Goal: Information Seeking & Learning: Learn about a topic

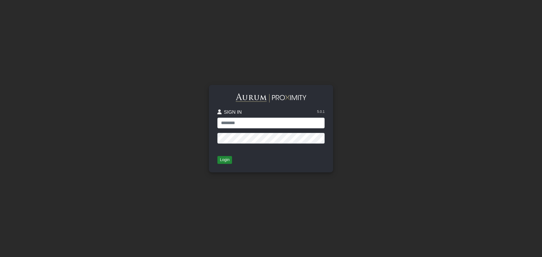
type input "**********"
click at [224, 158] on button "Login" at bounding box center [224, 160] width 15 height 8
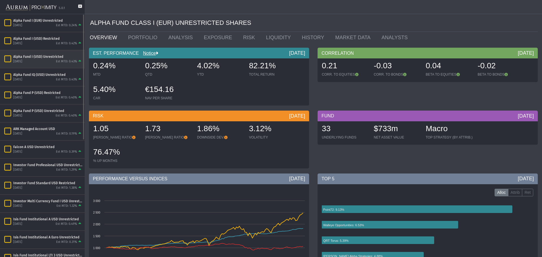
click at [22, 61] on div "[DATE]" at bounding box center [17, 62] width 9 height 4
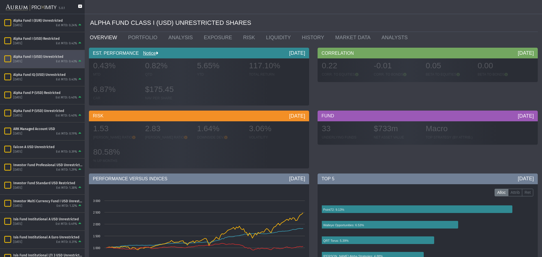
click at [79, 7] on icon at bounding box center [80, 9] width 4 height 9
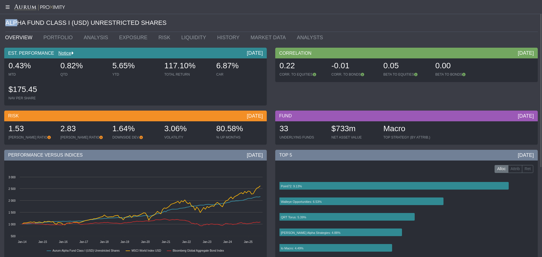
drag, startPoint x: 4, startPoint y: 23, endPoint x: 16, endPoint y: 25, distance: 11.9
click at [16, 25] on div "ALPHA FUND CLASS I (USD) UNRESTRICTED SHARES" at bounding box center [271, 23] width 542 height 18
click at [31, 21] on div "ALPHA FUND CLASS I (USD) UNRESTRICTED SHARES" at bounding box center [271, 23] width 533 height 18
click at [52, 38] on link "PORTFOLIO" at bounding box center [59, 37] width 40 height 11
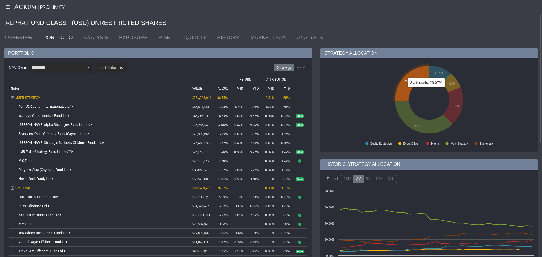
scroll to position [56, 0]
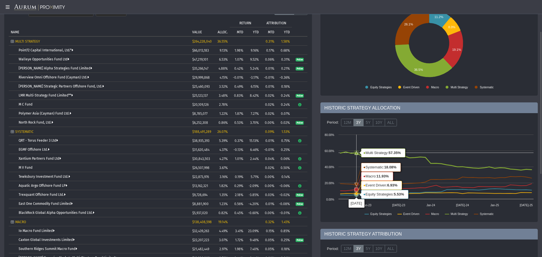
drag, startPoint x: 354, startPoint y: 159, endPoint x: 343, endPoint y: 166, distance: 13.9
click at [343, 166] on rect at bounding box center [429, 177] width 215 height 90
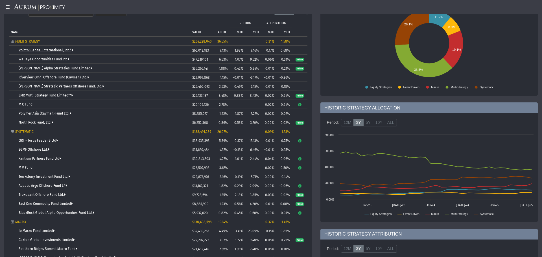
click at [35, 51] on link "Point72 Capital International, Ltd.*" at bounding box center [46, 50] width 55 height 4
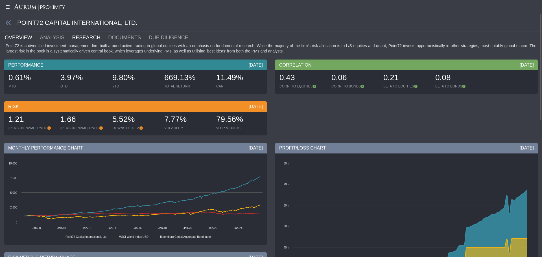
click at [79, 41] on link "RESEARCH" at bounding box center [90, 37] width 36 height 11
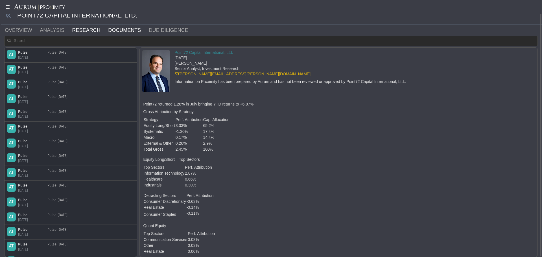
click at [114, 30] on link "DOCUMENTS" at bounding box center [128, 30] width 41 height 11
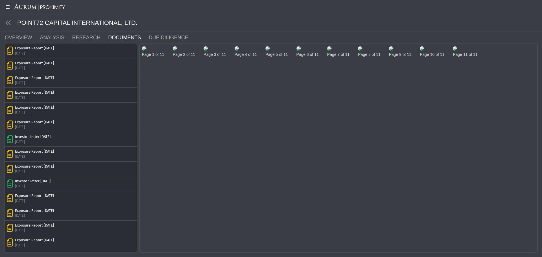
click at [147, 51] on img at bounding box center [144, 48] width 5 height 5
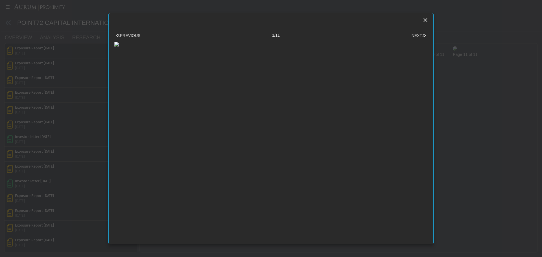
click at [463, 161] on body "5.0.1 Pull down to refresh... Release to refresh... Refreshing... Alpha Fund I …" at bounding box center [271, 128] width 542 height 257
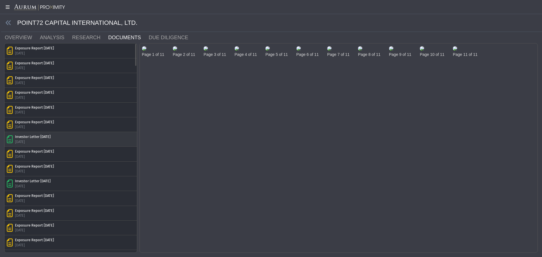
click at [112, 137] on div "Investor Letter [DATE] [DATE]" at bounding box center [71, 139] width 128 height 10
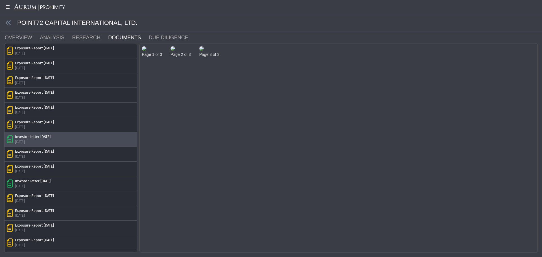
click at [147, 51] on img at bounding box center [144, 48] width 5 height 5
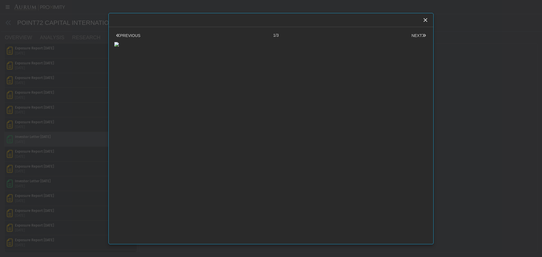
click at [455, 128] on body "5.0.1 Pull down to refresh... Release to refresh... Refreshing... Alpha Fund I …" at bounding box center [271, 128] width 542 height 257
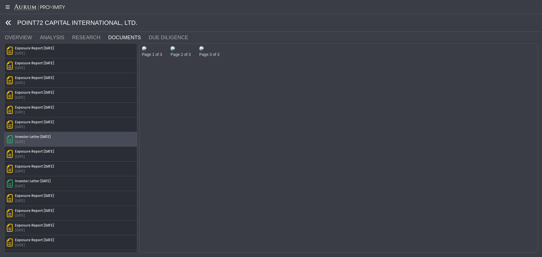
click at [6, 23] on icon at bounding box center [8, 23] width 6 height 6
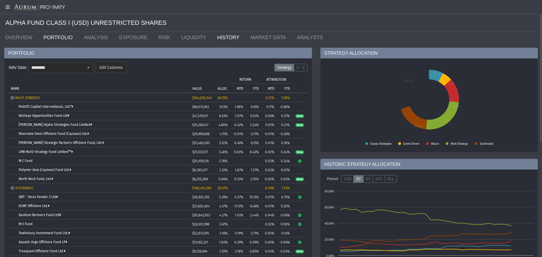
click at [213, 37] on link "HISTORY" at bounding box center [229, 37] width 33 height 11
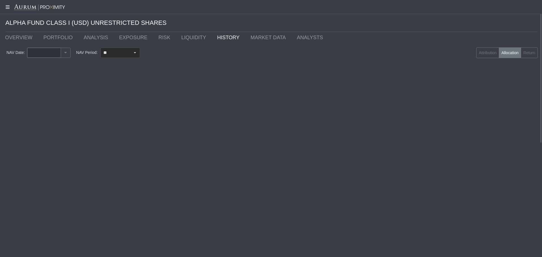
type input "********"
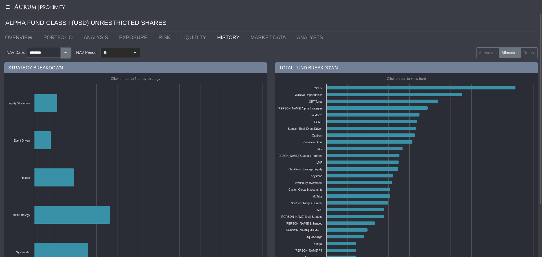
click at [67, 50] on button "button" at bounding box center [66, 53] width 10 height 10
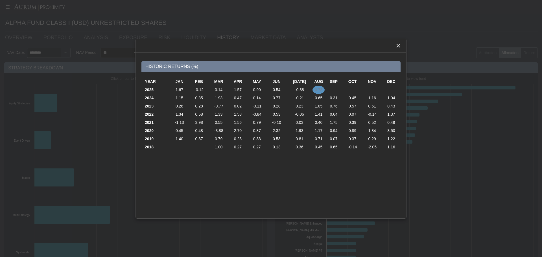
click at [315, 89] on td "0.78" at bounding box center [319, 90] width 12 height 8
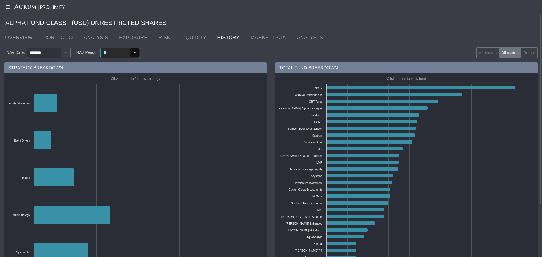
click at [136, 54] on div "Select" at bounding box center [134, 52] width 9 height 9
click at [115, 89] on div "YTD" at bounding box center [119, 90] width 38 height 9
type input "***"
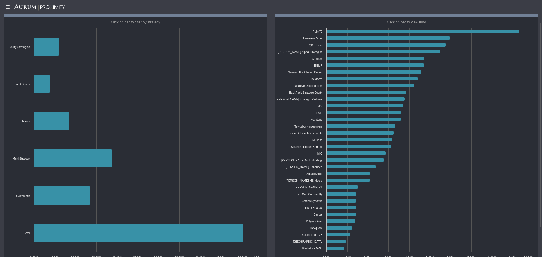
scroll to position [28, 0]
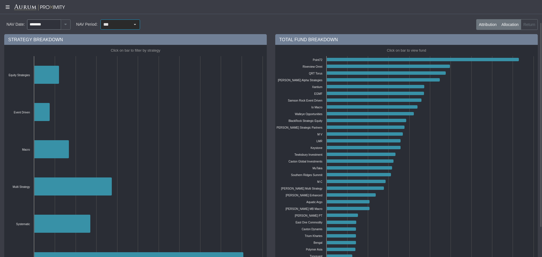
click at [486, 29] on label "Attribution" at bounding box center [487, 24] width 23 height 11
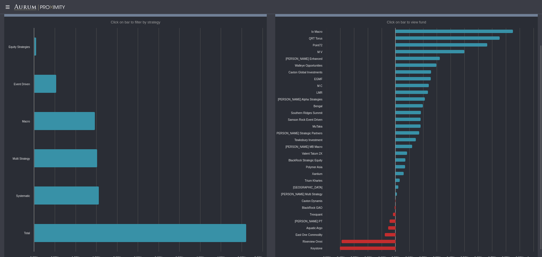
scroll to position [0, 0]
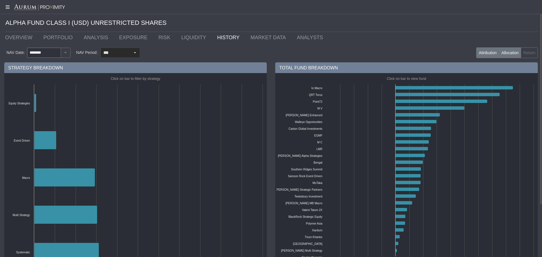
click at [512, 54] on label "Allocation" at bounding box center [510, 52] width 22 height 11
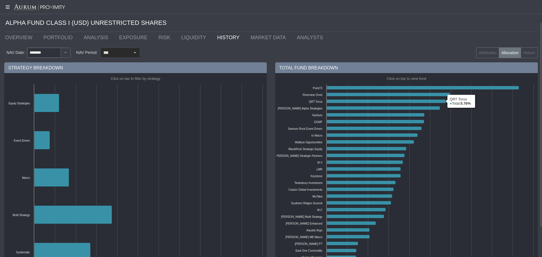
scroll to position [28, 0]
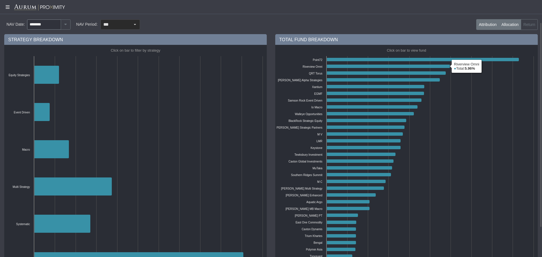
click at [481, 27] on label "Attribution" at bounding box center [487, 24] width 23 height 11
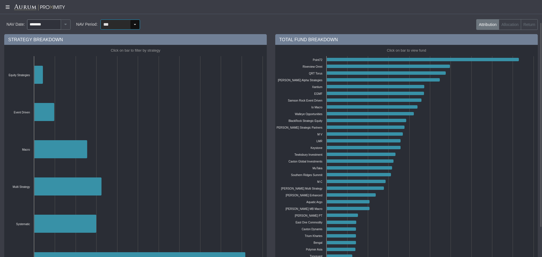
click at [131, 23] on div "Select" at bounding box center [134, 24] width 9 height 9
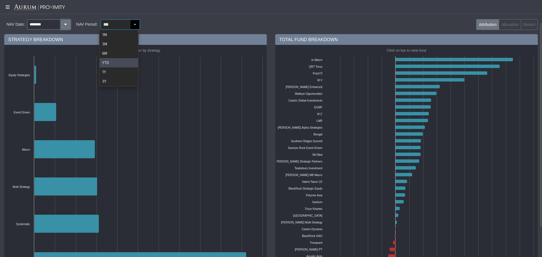
click at [61, 27] on button "button" at bounding box center [66, 24] width 10 height 10
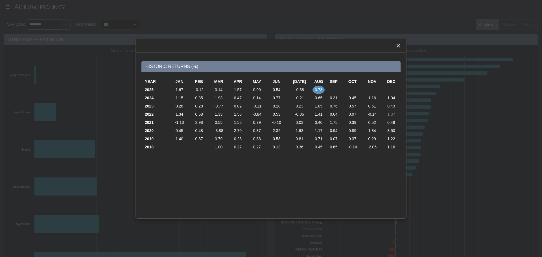
click at [393, 115] on td "1.37" at bounding box center [391, 114] width 19 height 8
type input "********"
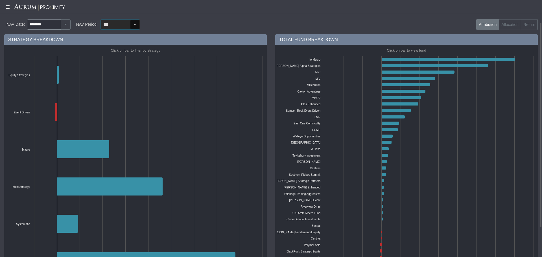
click at [114, 25] on input "***" at bounding box center [115, 25] width 29 height 10
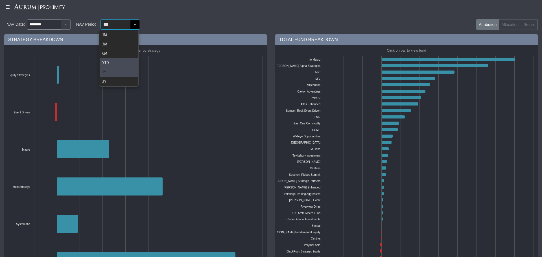
click at [110, 69] on div "1Y" at bounding box center [119, 71] width 38 height 9
type input "**"
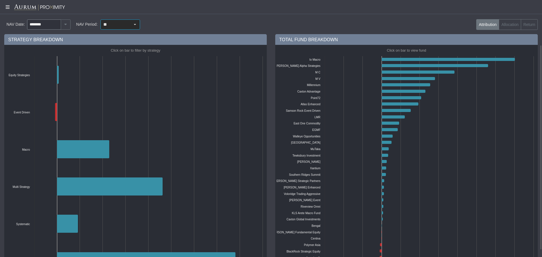
scroll to position [56, 0]
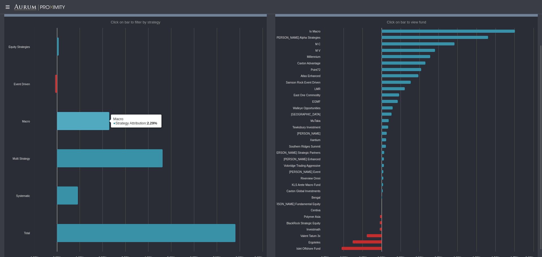
drag, startPoint x: 79, startPoint y: 123, endPoint x: 8, endPoint y: 133, distance: 71.4
click at [8, 133] on rect at bounding box center [136, 140] width 260 height 247
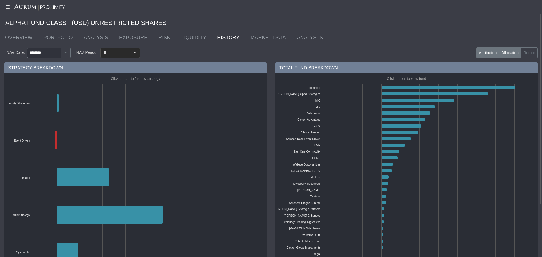
click at [506, 53] on label "Allocation" at bounding box center [510, 52] width 22 height 11
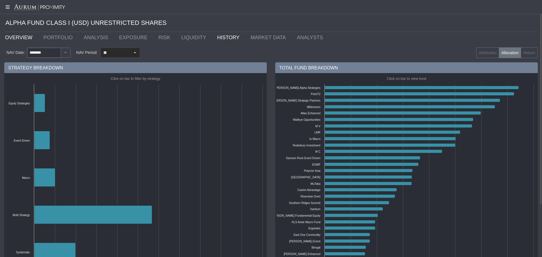
click at [20, 35] on link "OVERVIEW" at bounding box center [20, 37] width 38 height 11
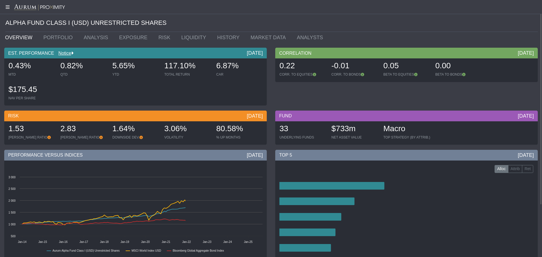
drag, startPoint x: 20, startPoint y: 35, endPoint x: 8, endPoint y: 83, distance: 50.1
click at [8, 84] on div "$175.45 NAV PER SHARE" at bounding box center [31, 93] width 51 height 20
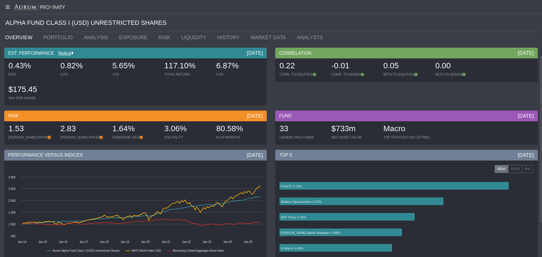
scroll to position [138, 0]
